Goal: Transaction & Acquisition: Obtain resource

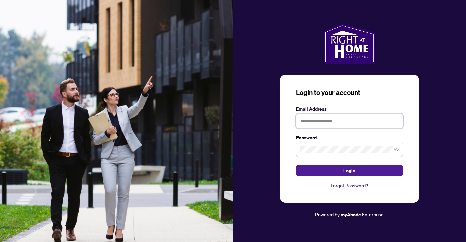
type input "**********"
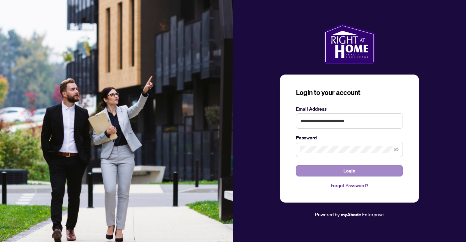
click at [339, 172] on button "Login" at bounding box center [349, 170] width 107 height 11
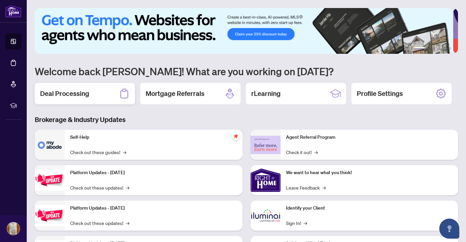
click at [112, 93] on div "Deal Processing" at bounding box center [85, 93] width 100 height 21
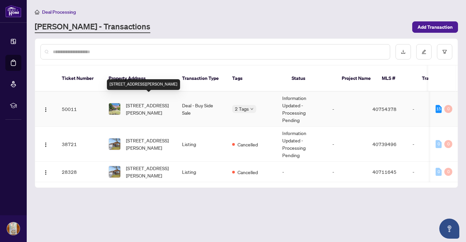
click at [153, 101] on span "[STREET_ADDRESS][PERSON_NAME]" at bounding box center [148, 108] width 45 height 15
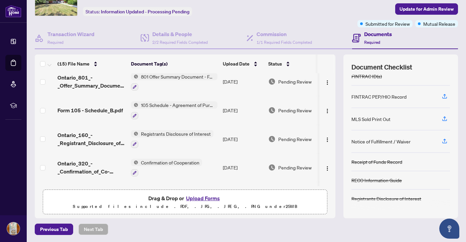
scroll to position [320, 0]
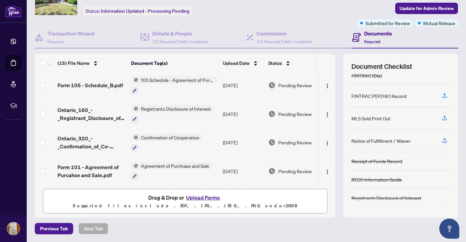
click at [172, 78] on span "105 Schedule - Agreement of Purchase and Sale" at bounding box center [177, 79] width 79 height 7
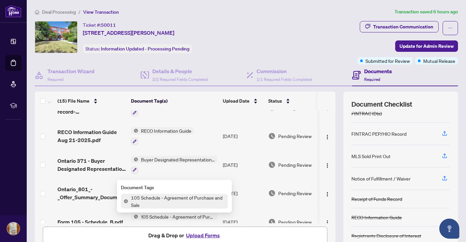
scroll to position [0, 0]
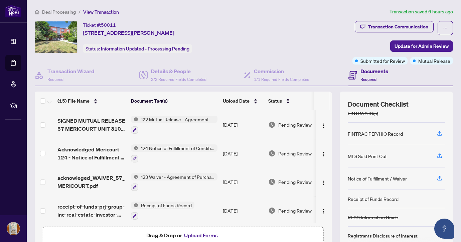
click at [161, 119] on span "122 Mutual Release - Agreement of Purchase and Sale" at bounding box center [177, 119] width 79 height 7
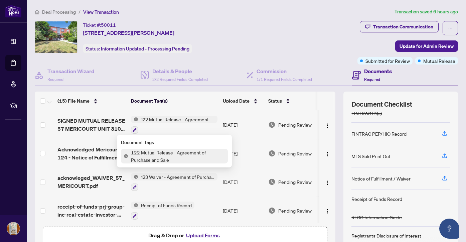
scroll to position [38, 0]
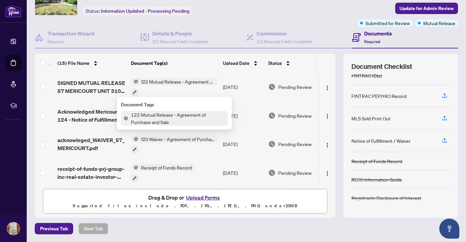
click at [227, 223] on div "Previous Tab Next Tab" at bounding box center [246, 228] width 423 height 11
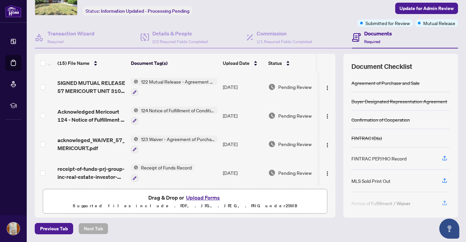
scroll to position [0, 0]
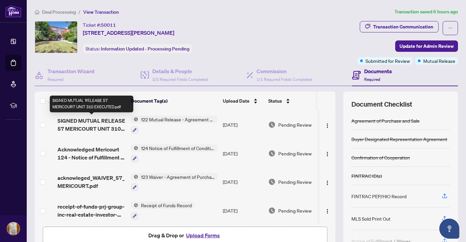
click at [71, 120] on span "SIGNED MUTUAL RELEASE 57 MERICOURT UNIT 310 EXECUTED.pdf" at bounding box center [91, 125] width 68 height 16
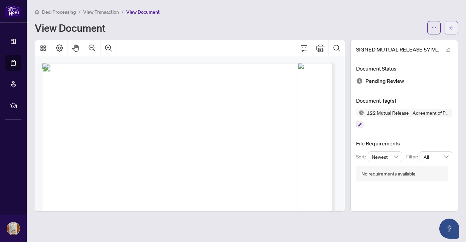
click at [452, 27] on icon "arrow-left" at bounding box center [451, 27] width 5 height 5
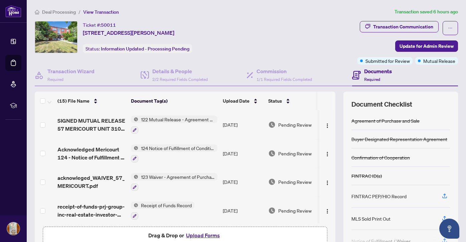
scroll to position [1, 0]
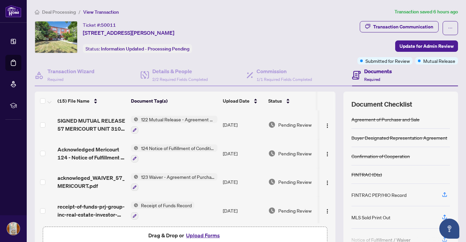
click at [372, 70] on h4 "Documents" at bounding box center [378, 71] width 28 height 8
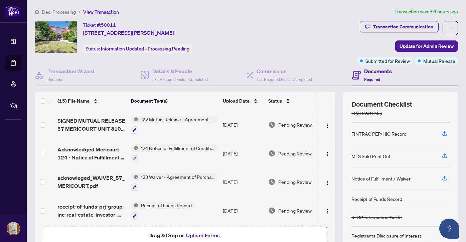
scroll to position [38, 0]
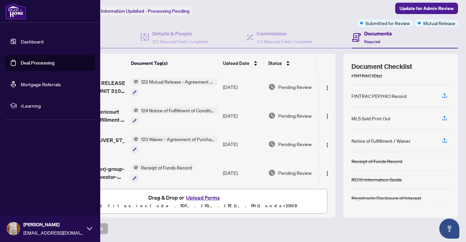
click at [21, 62] on link "Deal Processing" at bounding box center [38, 63] width 34 height 6
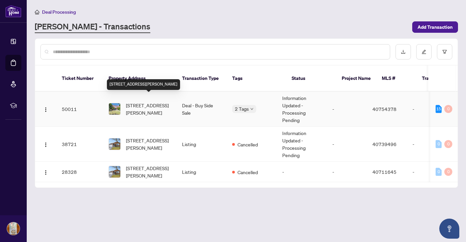
click at [141, 101] on span "[STREET_ADDRESS][PERSON_NAME]" at bounding box center [148, 108] width 45 height 15
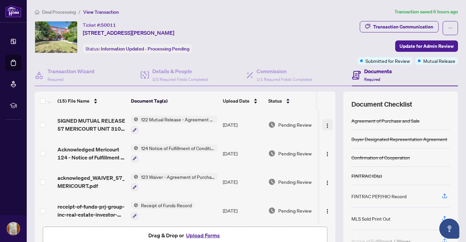
click at [325, 125] on img "button" at bounding box center [327, 125] width 5 height 5
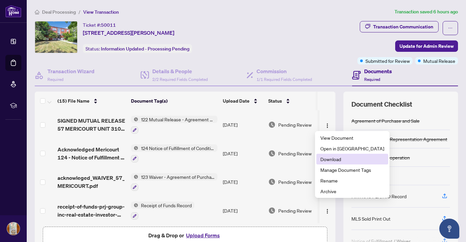
click at [329, 160] on span "Download" at bounding box center [352, 158] width 64 height 7
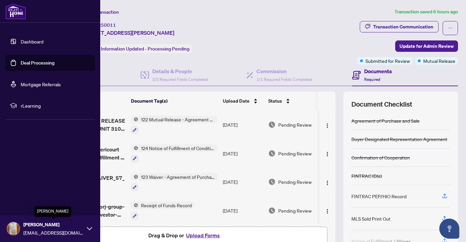
click at [35, 226] on span "[PERSON_NAME]" at bounding box center [53, 224] width 60 height 7
click at [28, 190] on span "Logout" at bounding box center [26, 188] width 15 height 11
